Goal: Task Accomplishment & Management: Use online tool/utility

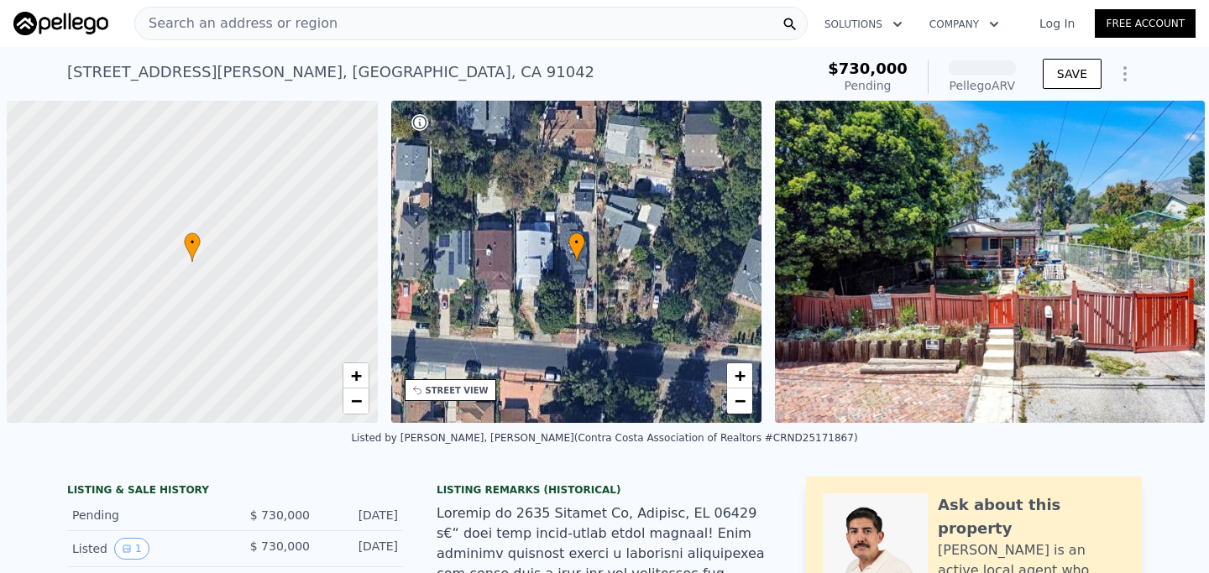
scroll to position [0, 7]
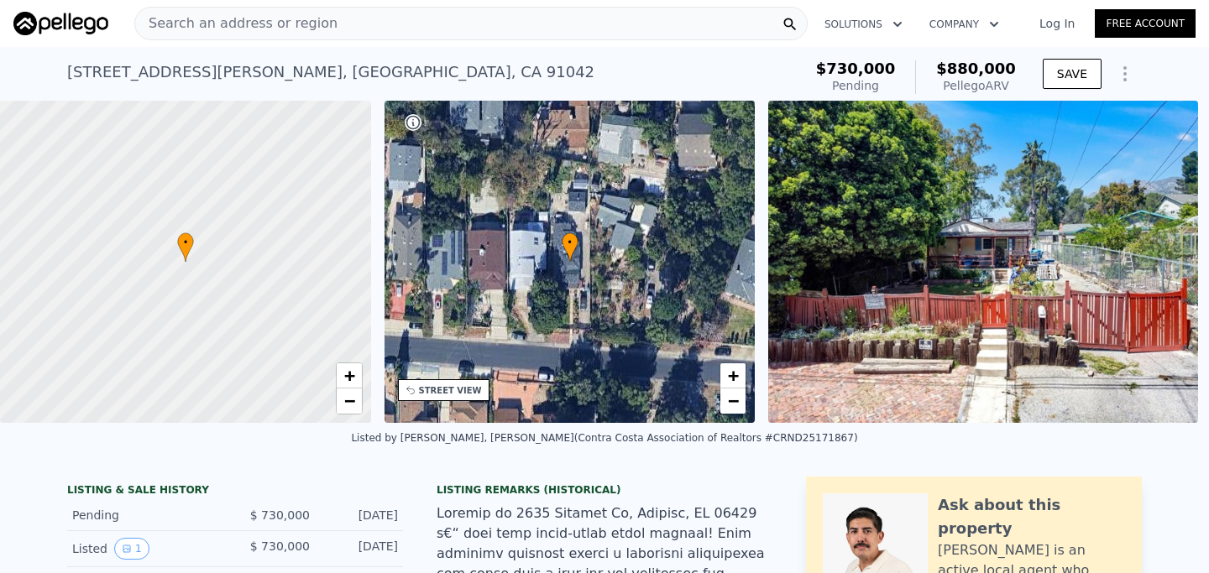
click at [1124, 76] on icon "Show Options" at bounding box center [1125, 74] width 20 height 20
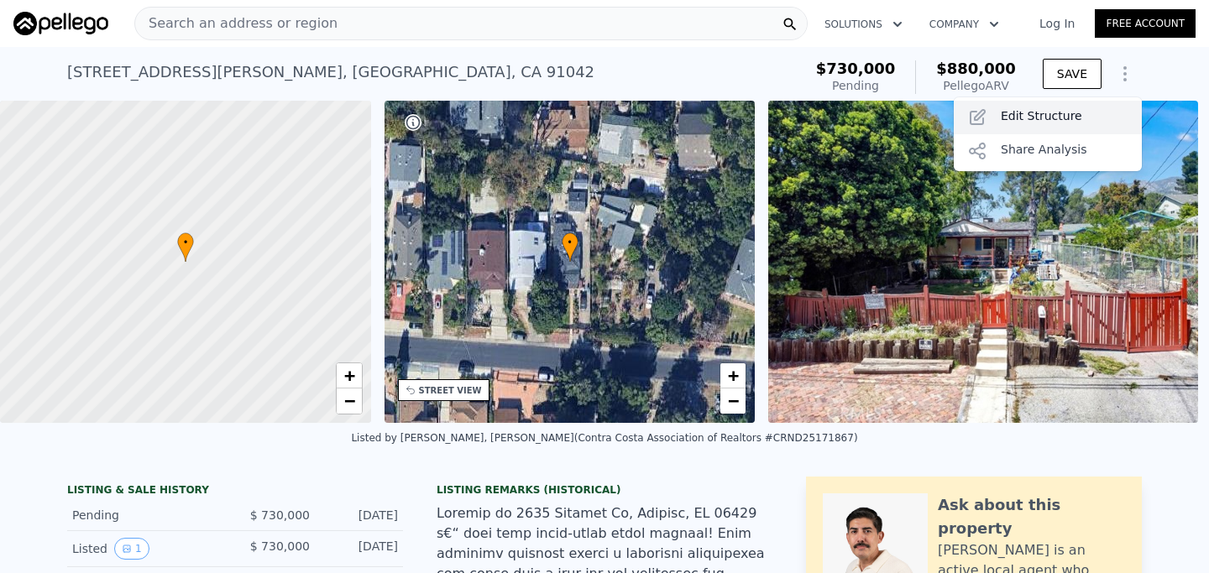
click at [1048, 118] on div "Edit Structure" at bounding box center [1048, 118] width 188 height 34
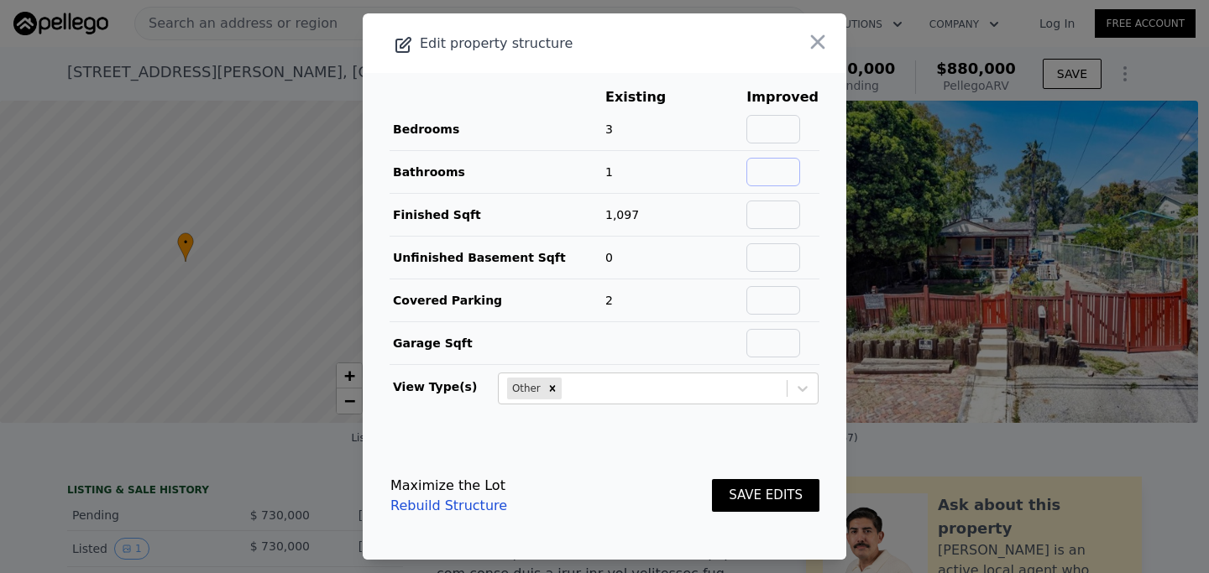
click at [790, 167] on input "text" at bounding box center [773, 172] width 54 height 29
click at [790, 151] on td at bounding box center [783, 172] width 74 height 43
click at [790, 136] on input "text" at bounding box center [773, 129] width 54 height 29
type input "3"
click at [793, 175] on input "text" at bounding box center [773, 172] width 54 height 29
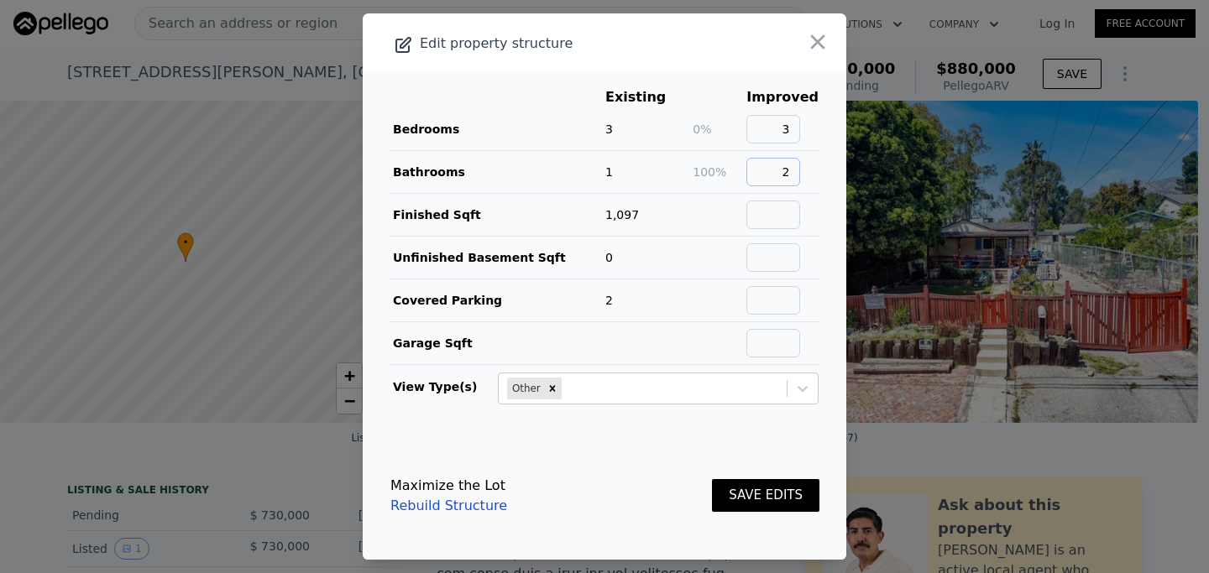
type input "2"
click at [799, 218] on input "text" at bounding box center [773, 215] width 54 height 29
type input "1597"
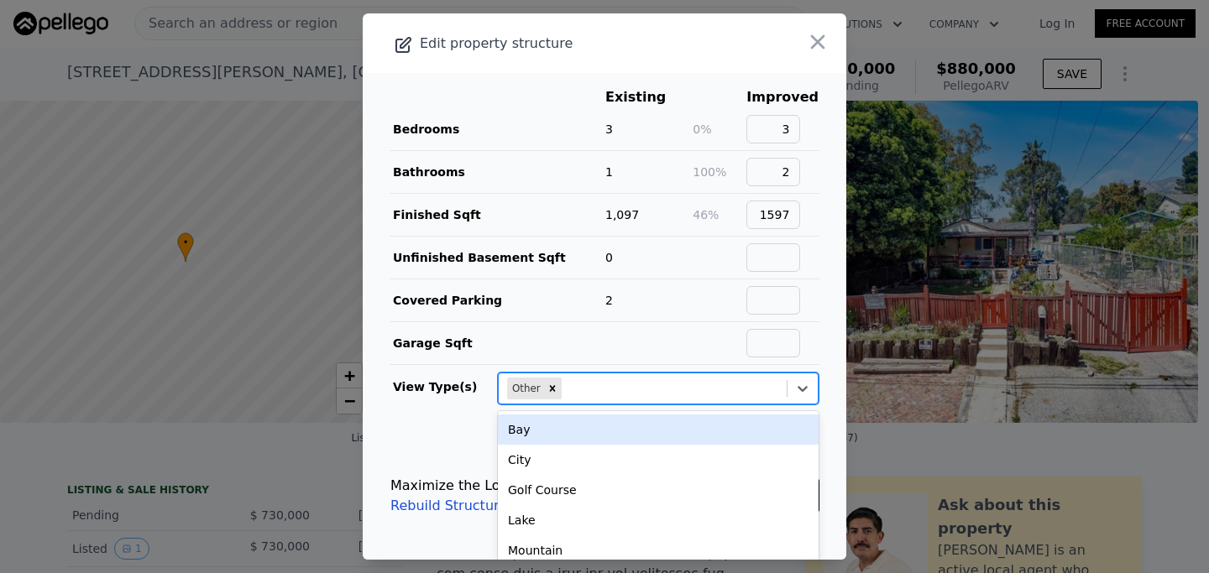
click at [770, 394] on div at bounding box center [671, 389] width 213 height 20
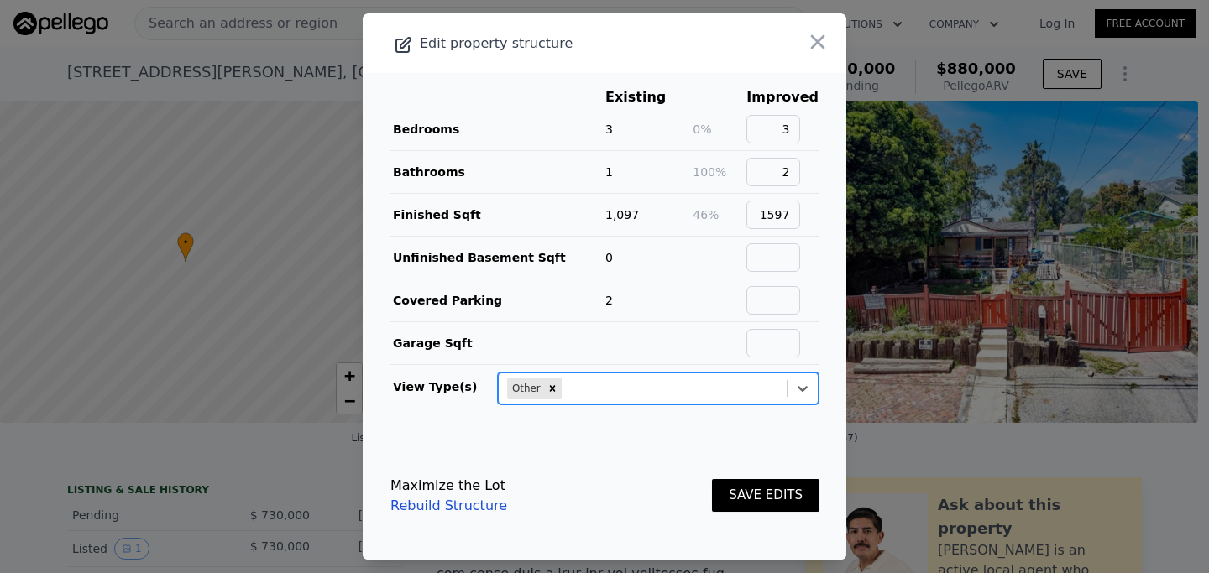
click at [769, 497] on button "SAVE EDITS" at bounding box center [765, 495] width 107 height 33
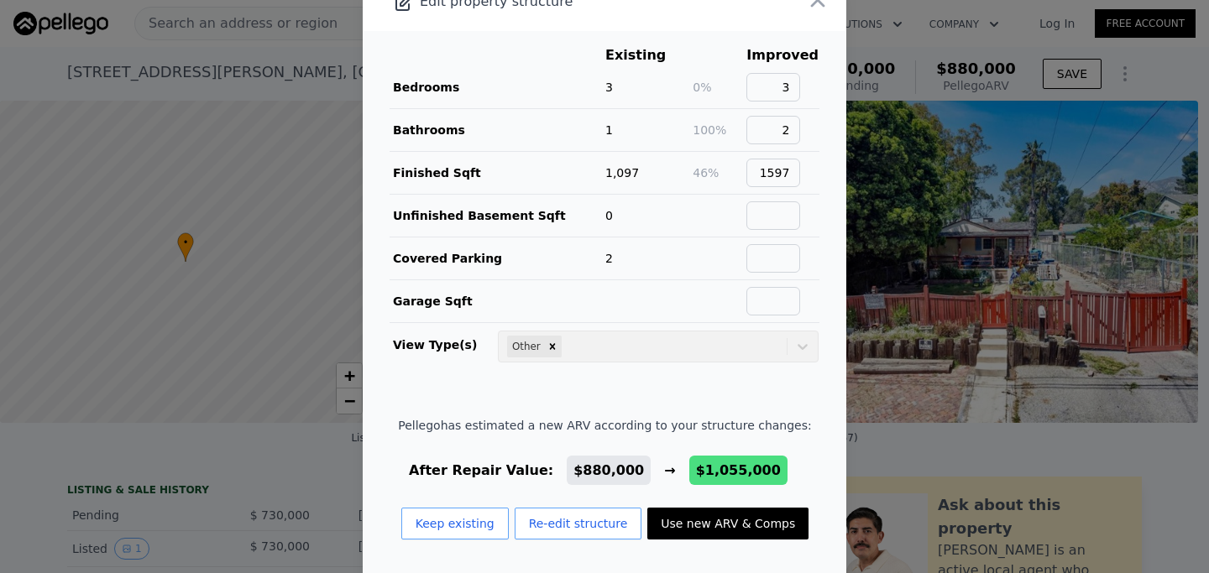
scroll to position [34, 0]
